Goal: Task Accomplishment & Management: Complete application form

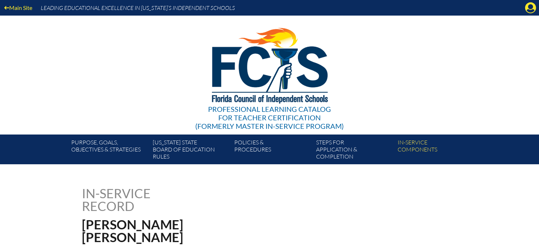
click at [530, 14] on div "Main Site Leading Educational Excellence in Florida’s Independent Schools" at bounding box center [269, 8] width 539 height 16
click at [528, 10] on icon "Manage account" at bounding box center [529, 7] width 11 height 11
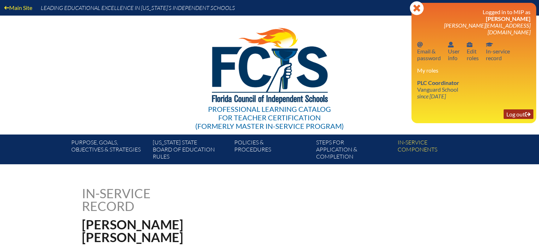
click at [517, 109] on link "Log out Log out" at bounding box center [518, 114] width 30 height 10
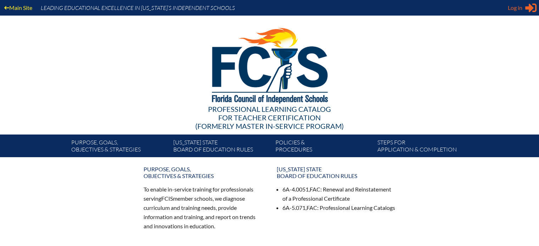
type input "[PERSON_NAME][EMAIL_ADDRESS][DOMAIN_NAME]"
click at [530, 8] on icon at bounding box center [530, 8] width 11 height 9
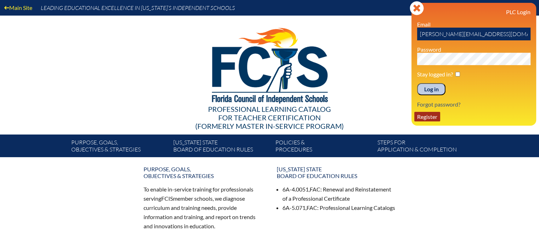
click at [432, 119] on link "Register" at bounding box center [427, 117] width 26 height 10
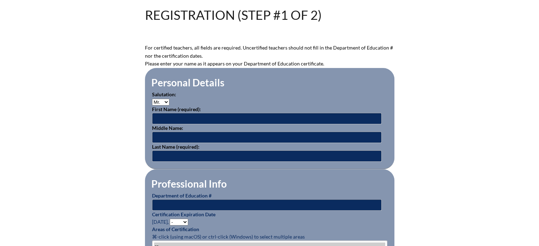
scroll to position [184, 0]
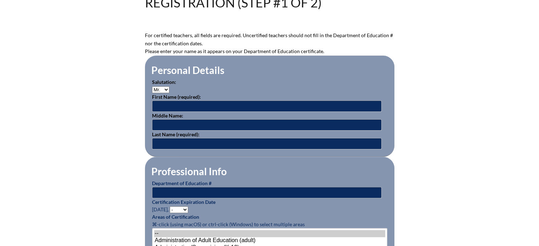
type input "ashton.holliday@vanguardschool.org"
type input "[PERSON_NAME][EMAIL_ADDRESS][DOMAIN_NAME]"
click at [163, 88] on select "Mr. Mrs. Ms. Dr. Rev." at bounding box center [160, 89] width 17 height 7
select select "Ms."
click at [152, 86] on select "Mr. Mrs. Ms. Dr. Rev." at bounding box center [160, 89] width 17 height 7
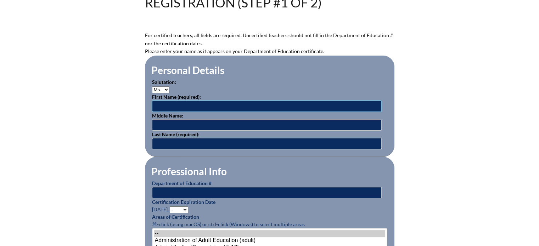
click at [181, 101] on input "text" at bounding box center [266, 106] width 229 height 11
type input "Olivia"
type input "Montgomery"
type input "True"
click at [223, 180] on p "Department of Education #" at bounding box center [269, 189] width 235 height 19
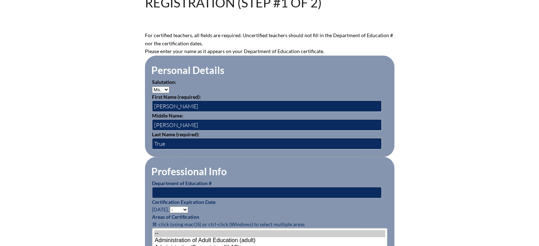
scroll to position [219, 0]
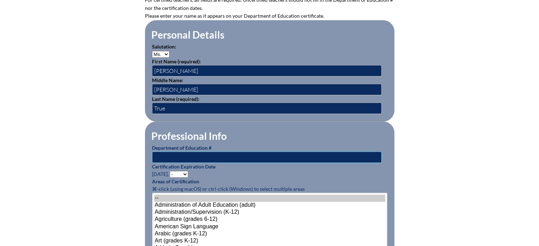
click at [193, 152] on input "text" at bounding box center [266, 157] width 229 height 11
type input "1472998"
click at [178, 167] on p "Certification Expiration Date June 30, - 2031 2030 2029 2028 2027 2026 2025 202…" at bounding box center [269, 170] width 235 height 15
click at [179, 171] on select "- 2031 2030 2029 2028 2027 2026 2025 2024 2023 2022 2021 2020 2019 2018 2017 20…" at bounding box center [179, 174] width 18 height 7
select select "2027"
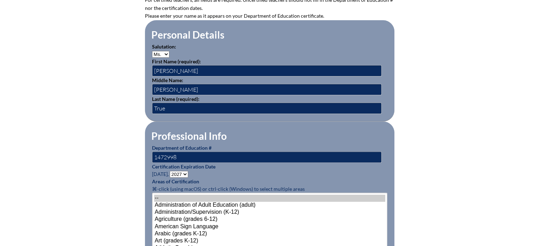
click at [171, 171] on select "- 2031 2030 2029 2028 2027 2026 2025 2024 2023 2022 2021 2020 2019 2018 2017 20…" at bounding box center [179, 174] width 18 height 7
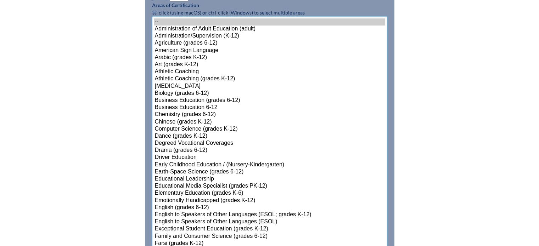
scroll to position [406, 0]
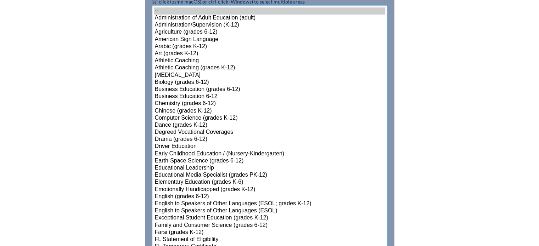
click at [230, 182] on option "Elementary Education (grades K-6)" at bounding box center [269, 182] width 231 height 7
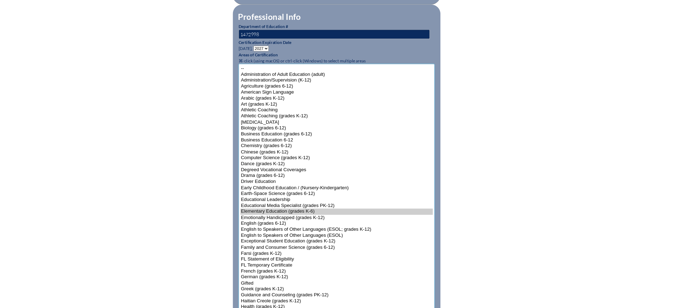
scroll to position [336, 0]
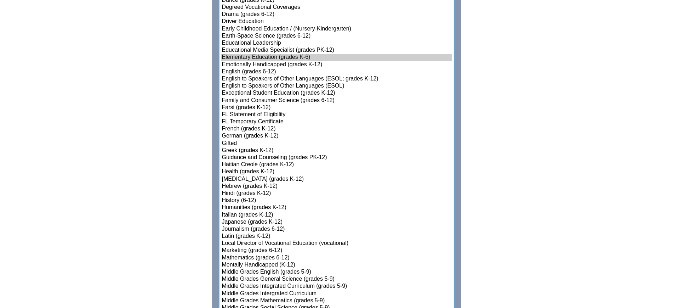
scroll to position [547, 0]
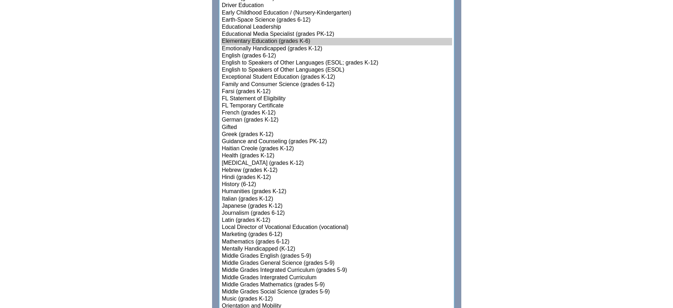
click at [251, 238] on option "Mathematics (grades 6-12)" at bounding box center [336, 241] width 231 height 7
select select"]"] "15131"
click at [275, 246] on option "Middle Grades Mathematics (grades 5-9)" at bounding box center [336, 284] width 231 height 7
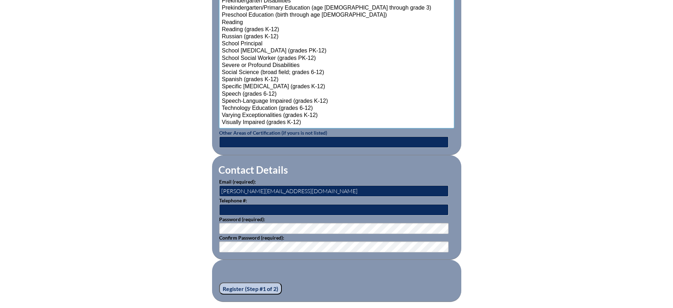
scroll to position [882, 0]
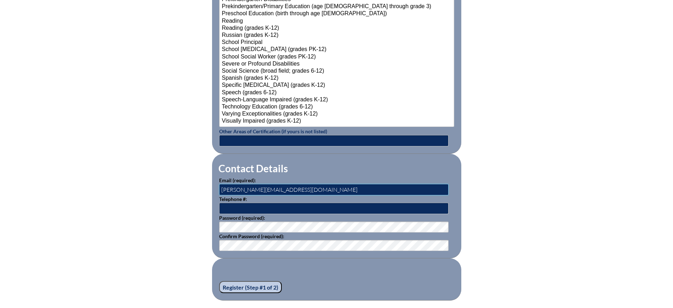
click at [279, 185] on input "[PERSON_NAME][EMAIL_ADDRESS][DOMAIN_NAME]" at bounding box center [333, 189] width 229 height 11
type input "olivia.true@vanguardschool.org"
click at [290, 206] on input "text" at bounding box center [333, 208] width 229 height 11
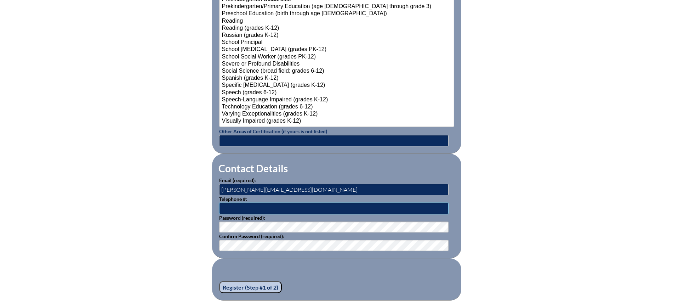
click at [254, 203] on input "text" at bounding box center [333, 208] width 229 height 11
type input "8506283504"
click at [266, 246] on input "Register (Step #1 of 2)" at bounding box center [250, 287] width 63 height 12
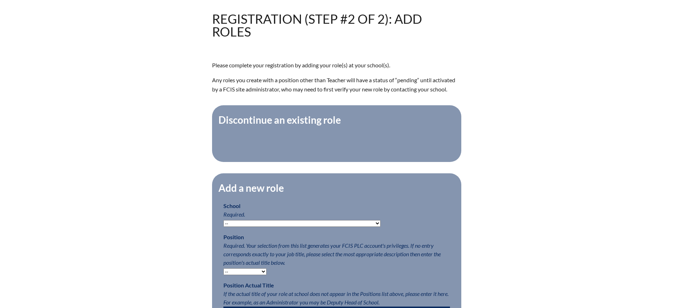
scroll to position [177, 0]
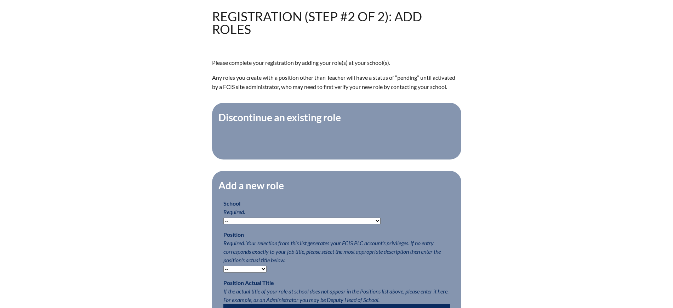
click at [282, 224] on select "-- [MEDICAL_DATA] Inspired Academy Academy at [GEOGRAPHIC_DATA] Academy at the …" at bounding box center [301, 220] width 157 height 7
select select "20357"
click at [223, 222] on select "-- [MEDICAL_DATA] Inspired Academy Academy at [GEOGRAPHIC_DATA] Academy at the …" at bounding box center [301, 220] width 157 height 7
click at [366, 285] on p "Position Actual Title If the actual title of your role at school does not appea…" at bounding box center [336, 297] width 227 height 38
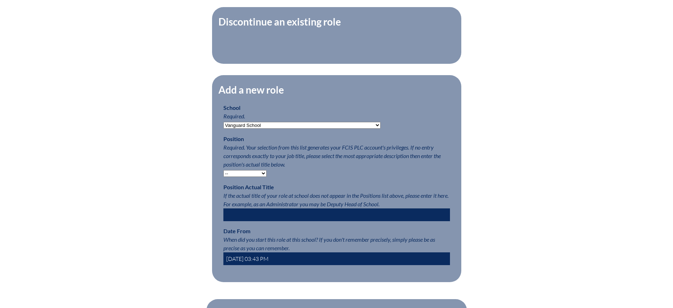
scroll to position [266, 0]
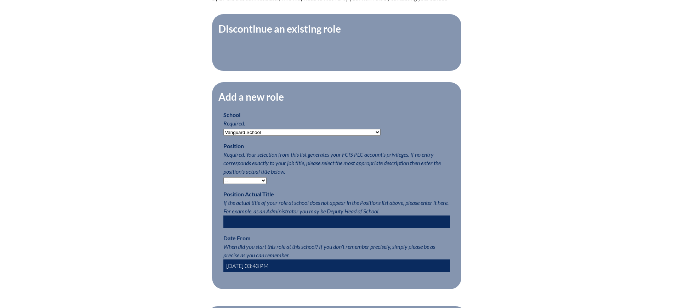
click at [260, 184] on select "-- Teacher PLC Coordinator Head of School Administrator" at bounding box center [244, 180] width 43 height 7
select select "15563"
click at [223, 182] on select "-- Teacher PLC Coordinator Head of School Administrator" at bounding box center [244, 180] width 43 height 7
click at [338, 205] on span "If the actual title of your role at school does not appear in the Positions lis…" at bounding box center [335, 206] width 225 height 15
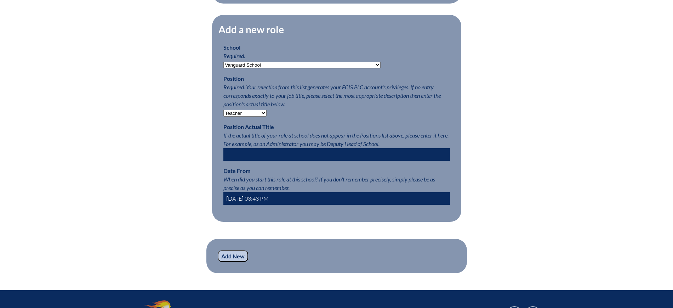
scroll to position [354, 0]
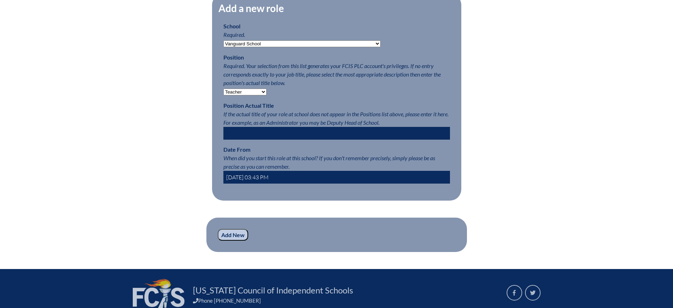
click at [239, 183] on input "[DATE] 03:43 PM" at bounding box center [336, 177] width 227 height 13
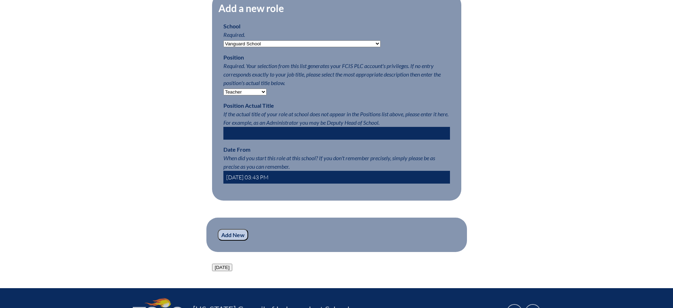
click at [247, 182] on input "2024-09-22 03:43 PM" at bounding box center [336, 177] width 227 height 13
click at [253, 180] on input "2024-08-22 03:43 PM" at bounding box center [336, 177] width 227 height 13
type input "2024-08-12 03:43 PM"
click at [241, 241] on input "Add New" at bounding box center [233, 235] width 30 height 12
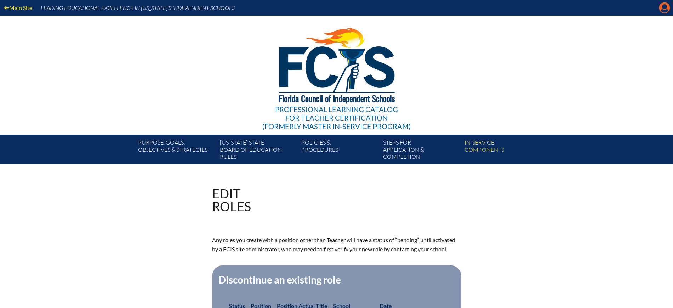
click at [661, 6] on icon at bounding box center [664, 7] width 11 height 11
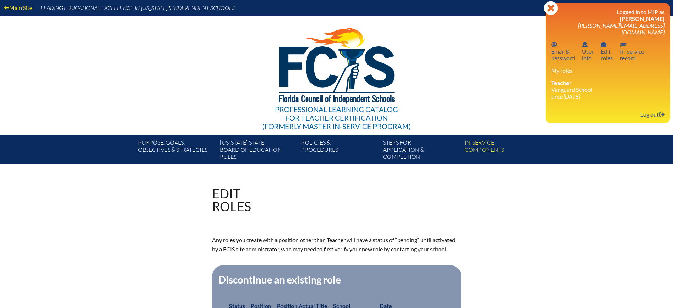
click at [580, 93] on icon "since [DATE]" at bounding box center [565, 96] width 29 height 7
click at [645, 109] on link "Log out Log out" at bounding box center [653, 114] width 30 height 10
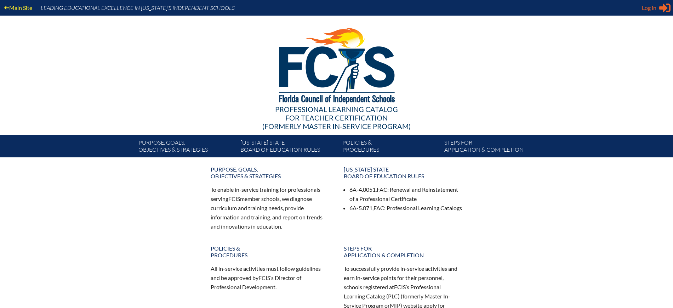
type input "[PERSON_NAME][EMAIL_ADDRESS][DOMAIN_NAME]"
click at [664, 6] on icon at bounding box center [664, 8] width 11 height 9
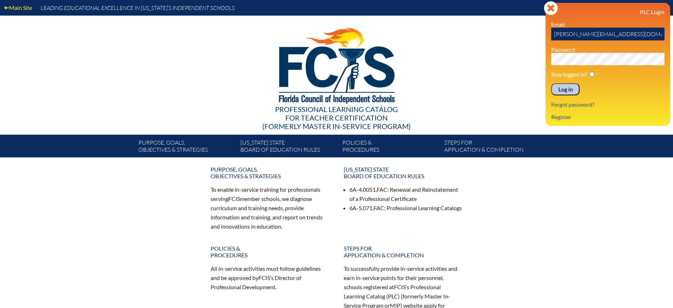
click at [568, 89] on input "Log in" at bounding box center [565, 89] width 28 height 12
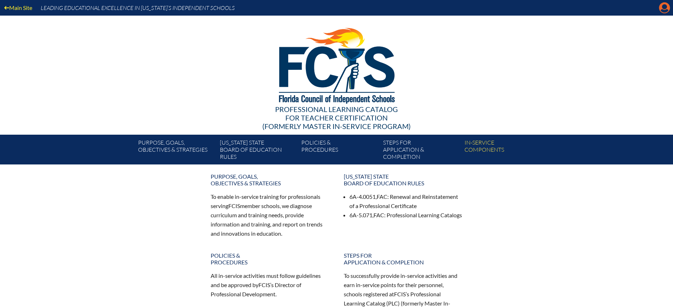
click at [663, 4] on icon at bounding box center [664, 7] width 11 height 11
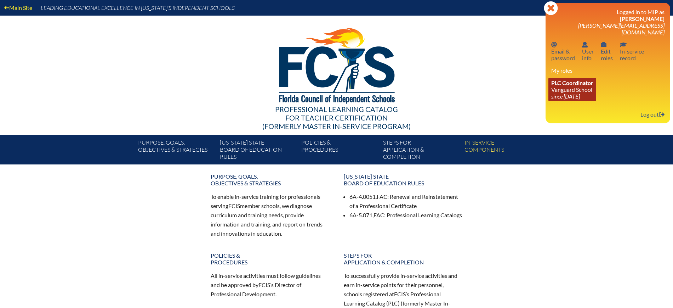
click at [570, 93] on icon "since [DATE]" at bounding box center [565, 96] width 29 height 7
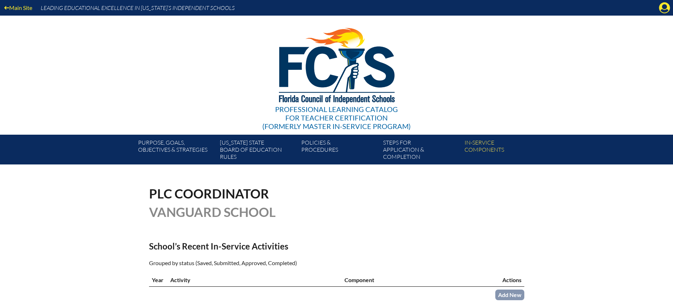
scroll to position [89, 0]
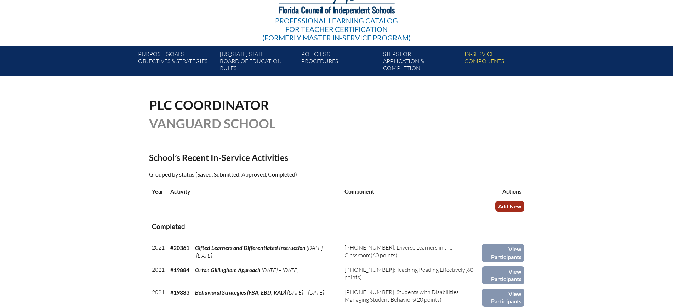
click at [505, 207] on link "Add New" at bounding box center [509, 206] width 29 height 10
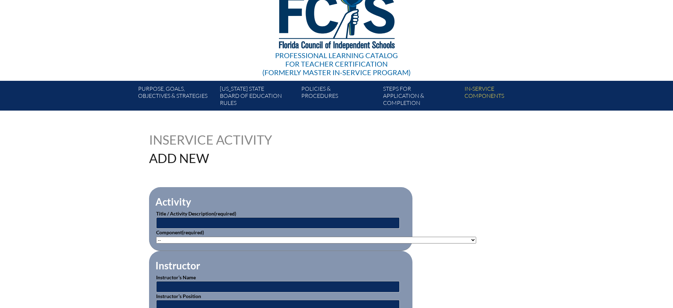
scroll to position [89, 0]
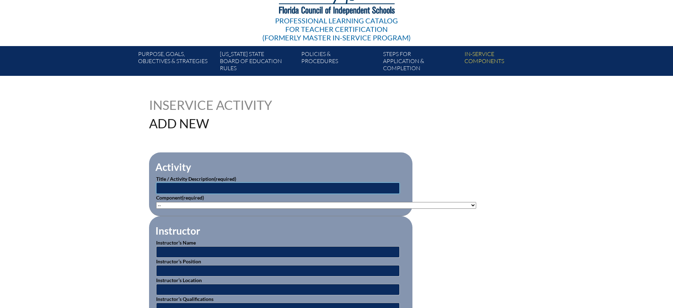
click at [241, 186] on input "text" at bounding box center [278, 187] width 244 height 11
type input "e"
type input "Executive Function in Action"
click at [186, 203] on select"]"] "-- 1-000-001: Appropriate Art Activities 1-000-002: Concept and Art Process for…" at bounding box center [316, 205] width 320 height 7
click at [273, 219] on fieldset "Instructor Instructor’s Name Instructor’s Position Instructor’s Location Instru…" at bounding box center [280, 268] width 263 height 105
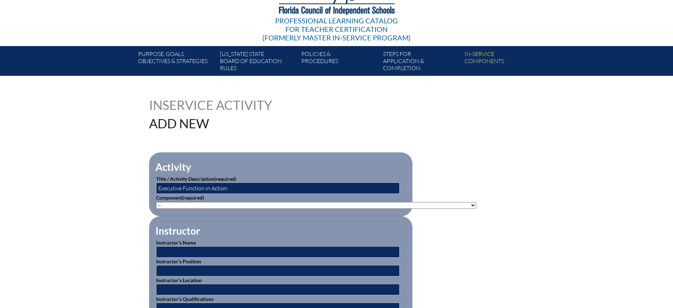
click at [258, 205] on select"]"] "-- 1-000-001: Appropriate Art Activities 1-000-002: Concept and Art Process for…" at bounding box center [316, 205] width 320 height 7
select select"]"] "20439"
click at [156, 202] on select"]"] "-- 1-000-001: Appropriate Art Activities 1-000-002: Concept and Art Process for…" at bounding box center [316, 205] width 320 height 7
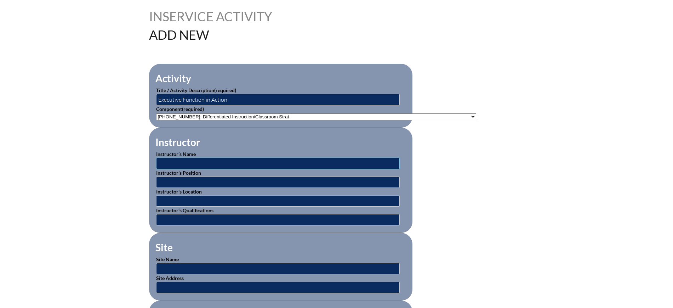
click at [291, 161] on input "text" at bounding box center [278, 163] width 244 height 11
click at [162, 163] on input "Jason Boston/" at bounding box center [278, 163] width 244 height 11
click at [210, 161] on input "Brandon Boston/" at bounding box center [278, 163] width 244 height 11
type input "Brandon Boston/Tanya Lynch"
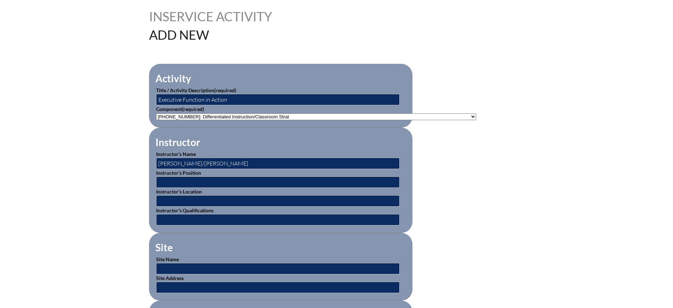
click at [193, 170] on label "Instructor’s Position" at bounding box center [178, 173] width 45 height 6
click at [190, 173] on p "Instructor’s Position" at bounding box center [280, 178] width 249 height 19
click at [218, 177] on input "text" at bounding box center [278, 181] width 244 height 11
type input "Guest Speakers"
click at [177, 214] on input "text" at bounding box center [278, 219] width 244 height 11
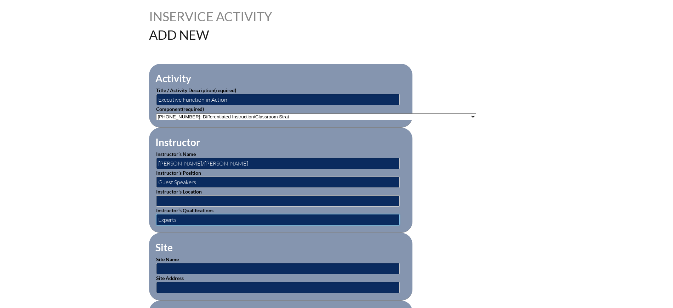
type input "Experts"
click at [181, 195] on input "text" at bounding box center [278, 200] width 244 height 11
type input "2"
type input "S"
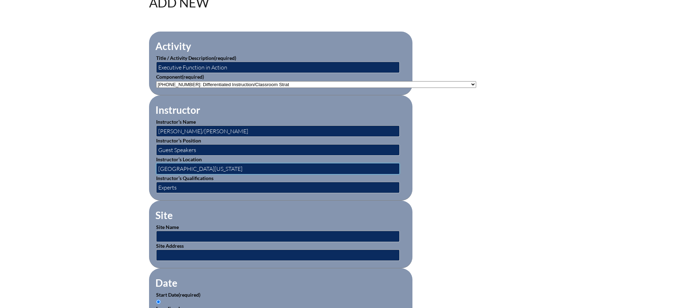
scroll to position [221, 0]
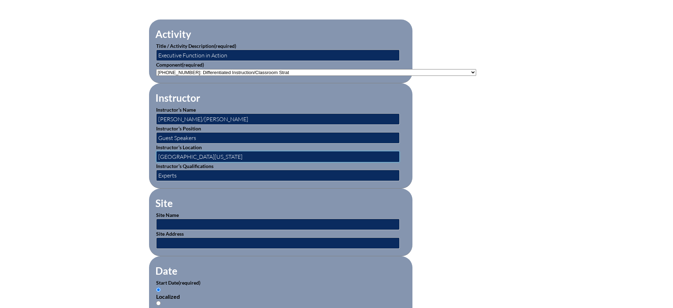
type input "South Florida"
click at [195, 220] on input "text" at bounding box center [278, 223] width 244 height 11
type input "The Vanguard School"
type input "22000 US HWY 27 Lake Wales, FL 33859"
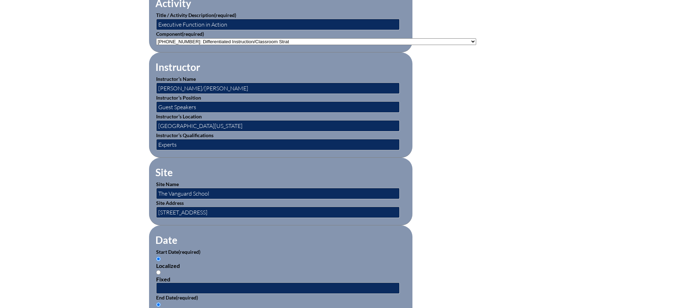
scroll to position [354, 0]
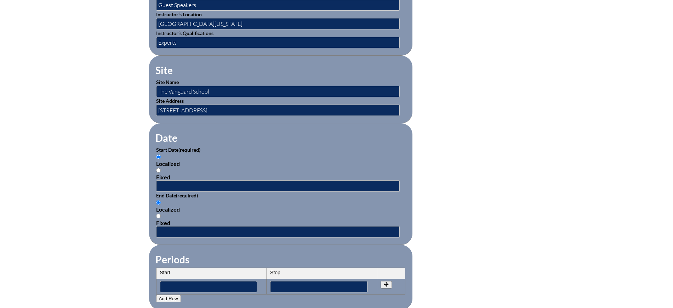
click at [160, 154] on input "Localized" at bounding box center [158, 156] width 5 height 5
click at [176, 181] on input "text" at bounding box center [278, 185] width 244 height 11
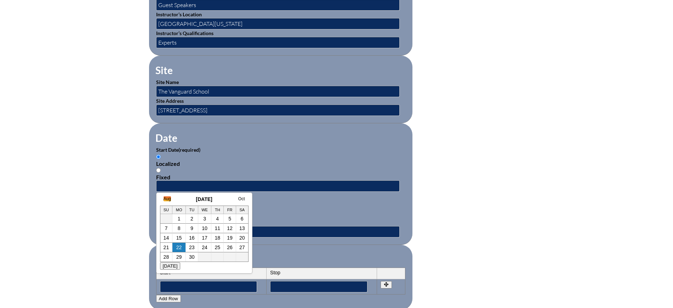
click at [164, 198] on link "Aug" at bounding box center [167, 198] width 7 height 5
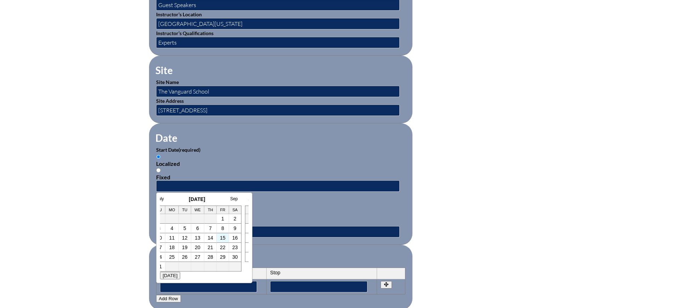
click at [224, 240] on td "15" at bounding box center [223, 238] width 12 height 10
click at [225, 237] on link "15" at bounding box center [223, 238] width 6 height 6
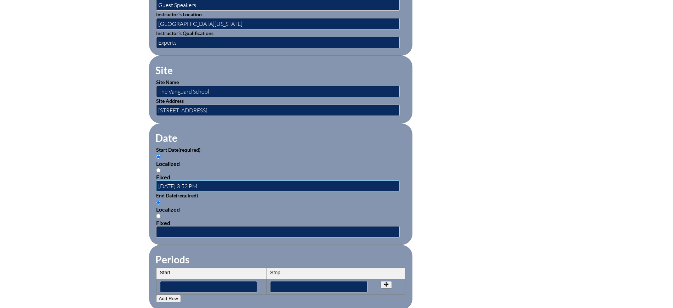
scroll to position [0, 0]
drag, startPoint x: 214, startPoint y: 183, endPoint x: 190, endPoint y: 180, distance: 23.3
click at [190, 180] on input "2025-08-15 3:52 PM" at bounding box center [278, 185] width 244 height 11
type input "2025-08-15 9:00 AM"
click at [194, 226] on input "text" at bounding box center [278, 231] width 244 height 11
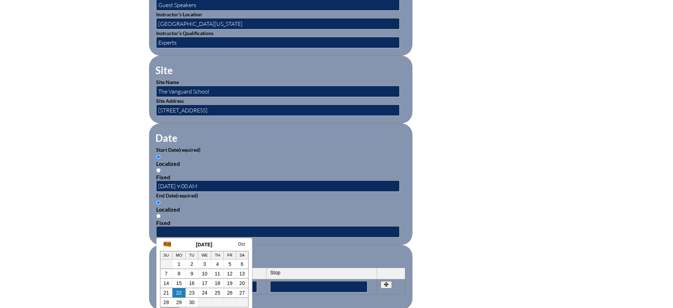
click at [167, 243] on link "Aug" at bounding box center [167, 243] width 7 height 5
click at [222, 285] on link "15" at bounding box center [223, 283] width 6 height 6
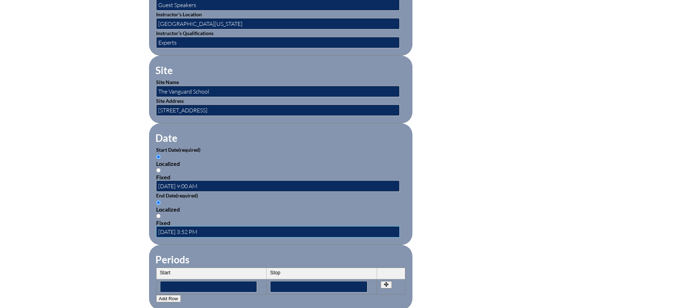
scroll to position [0, 0]
drag, startPoint x: 190, startPoint y: 228, endPoint x: 199, endPoint y: 227, distance: 9.6
click at [199, 227] on input "2025-08-15 3:52 PM" at bounding box center [278, 231] width 244 height 11
type input "2025-08-15 4:00 PM"
click at [556, 182] on div "Inservice Activity Add New Activity Title / Activity Description (required) Exe…" at bounding box center [336, 165] width 673 height 664
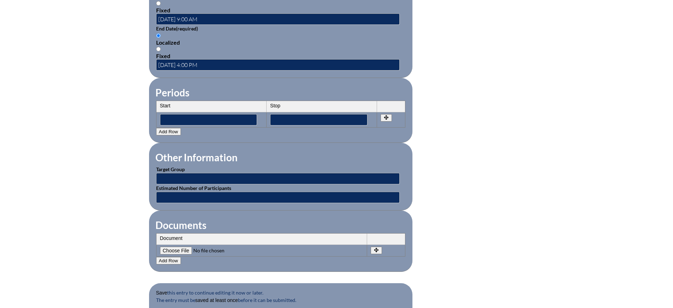
scroll to position [531, 0]
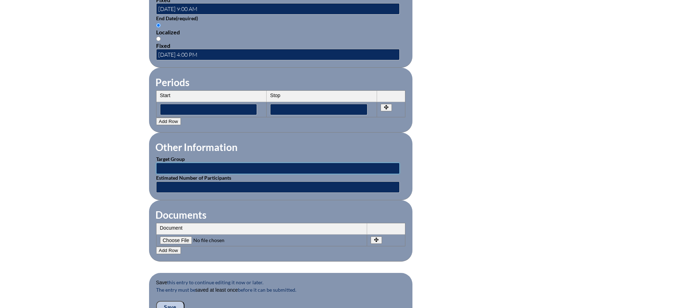
click at [182, 163] on input "text" at bounding box center [278, 168] width 244 height 11
type input "Faculty"
click at [238, 181] on input "text" at bounding box center [278, 186] width 244 height 11
type input "24"
click at [459, 180] on form "Activity Title / Activity Description (required) Executive Function in Action C…" at bounding box center [336, 15] width 375 height 610
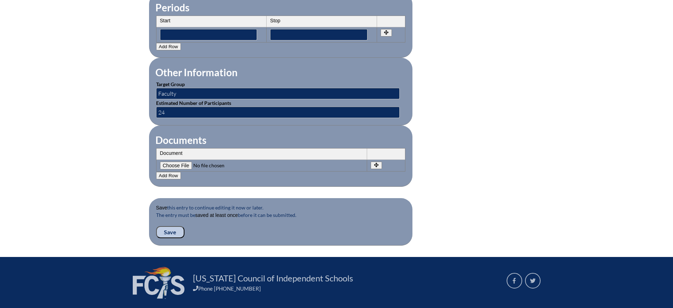
scroll to position [620, 0]
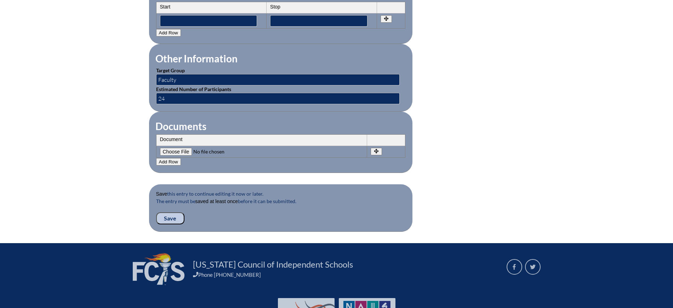
click at [170, 214] on input "Save" at bounding box center [170, 218] width 28 height 12
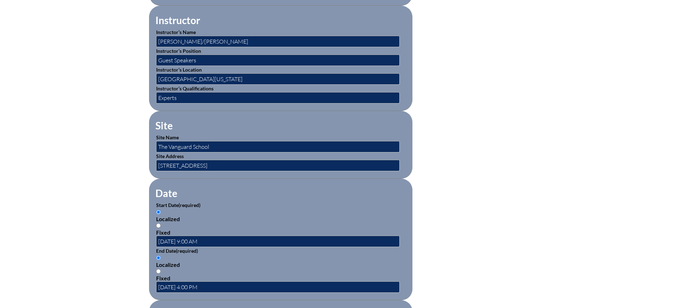
scroll to position [266, 0]
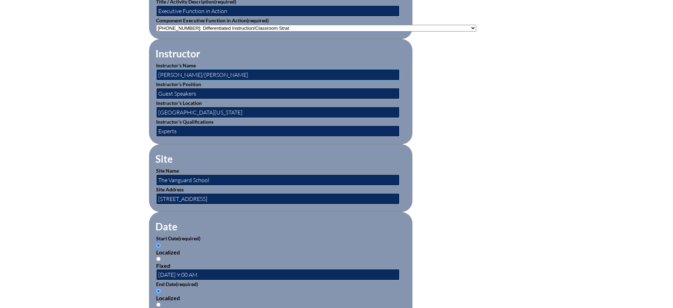
click at [281, 73] on input "[PERSON_NAME]/[PERSON_NAME]" at bounding box center [278, 74] width 244 height 11
type input "[PERSON_NAME]/[PERSON_NAME] (The Boston Group)"
click at [461, 112] on form "Activity Title / Activity Description (required) Executive Function in Action C…" at bounding box center [336, 284] width 375 height 618
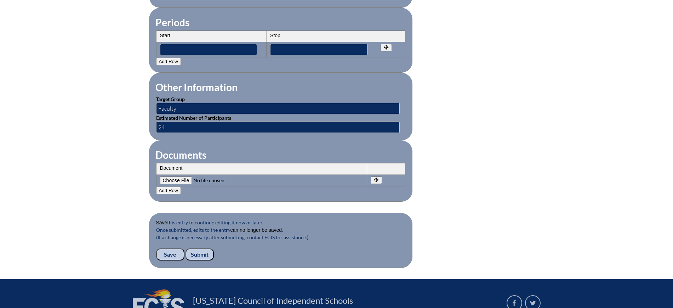
scroll to position [620, 0]
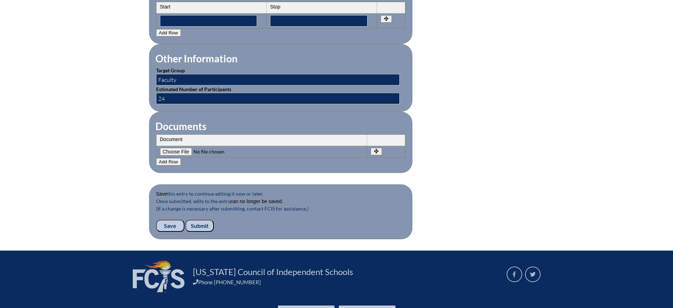
click at [171, 220] on input "Save" at bounding box center [170, 226] width 28 height 12
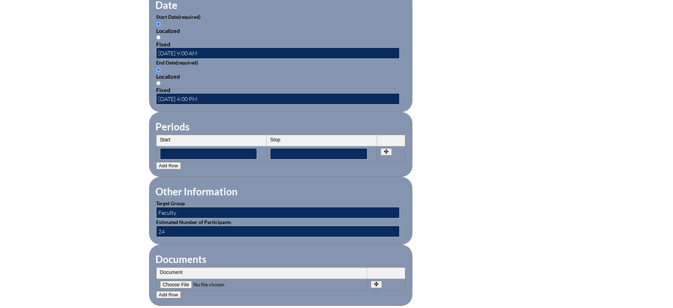
scroll to position [531, 0]
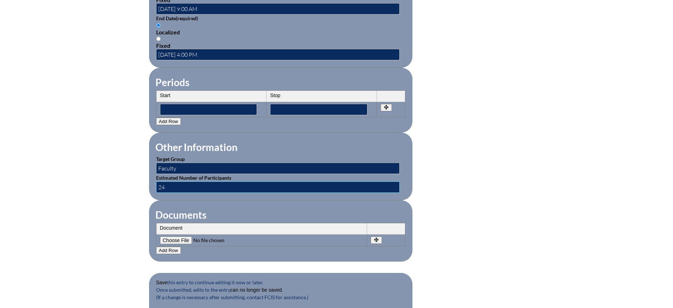
drag, startPoint x: 188, startPoint y: 180, endPoint x: 124, endPoint y: 171, distance: 65.0
type input "3"
click at [433, 170] on form "Activity Title / Activity Description (required) Executive Function in Action C…" at bounding box center [336, 19] width 375 height 618
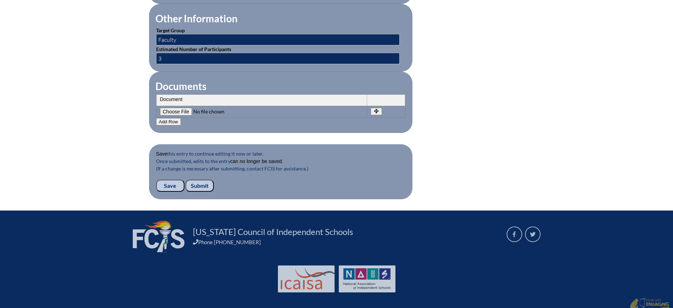
click at [175, 180] on input "Save" at bounding box center [170, 186] width 28 height 12
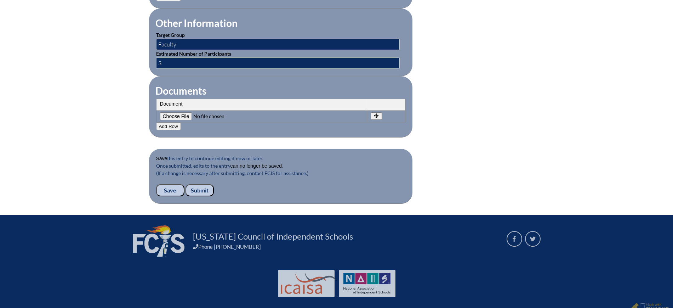
scroll to position [660, 0]
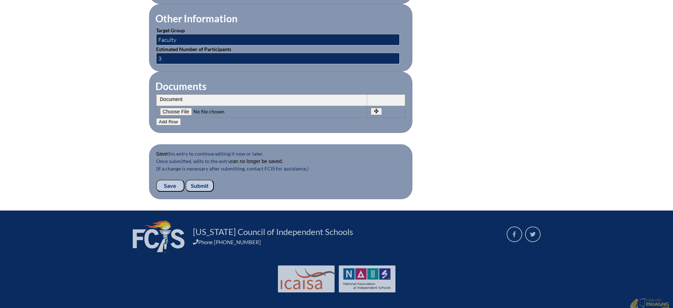
click at [204, 180] on input "Submit" at bounding box center [200, 186] width 28 height 12
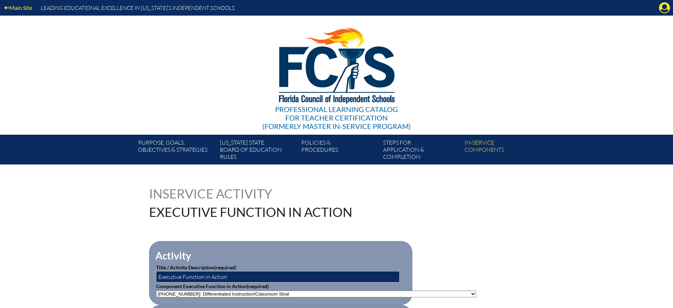
click at [318, 72] on img at bounding box center [336, 64] width 146 height 97
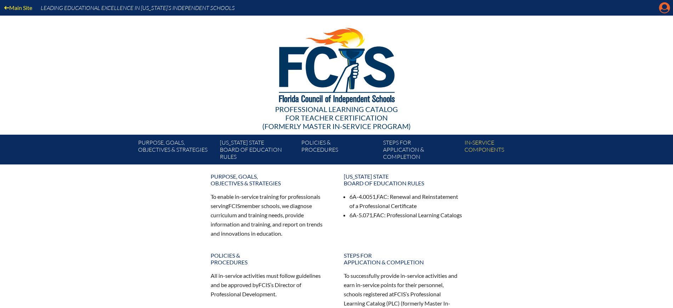
click at [663, 9] on icon at bounding box center [664, 7] width 11 height 11
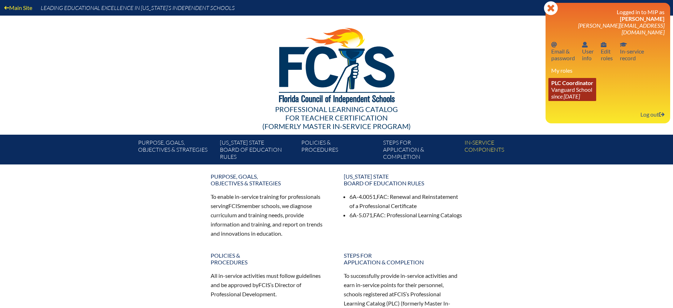
click at [560, 93] on icon "since [DATE]" at bounding box center [565, 96] width 29 height 7
